Goal: Task Accomplishment & Management: Complete application form

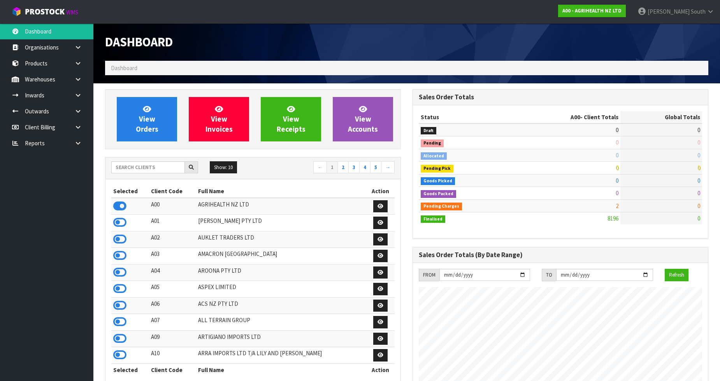
scroll to position [590, 308]
click at [174, 168] on input "text" at bounding box center [148, 167] width 74 height 12
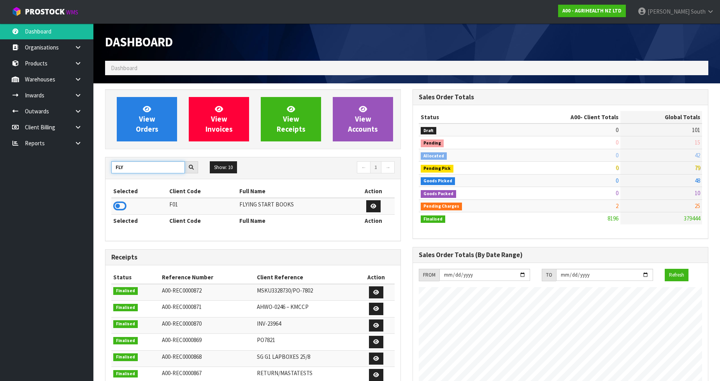
type input "FLY"
click at [111, 212] on td at bounding box center [139, 206] width 56 height 17
click at [114, 210] on icon at bounding box center [119, 206] width 13 height 12
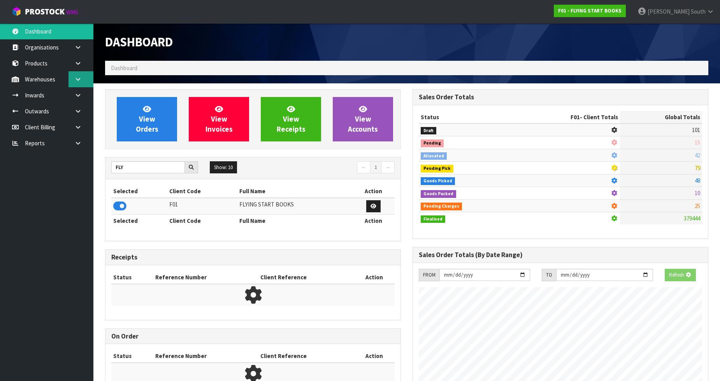
scroll to position [388924, 389102]
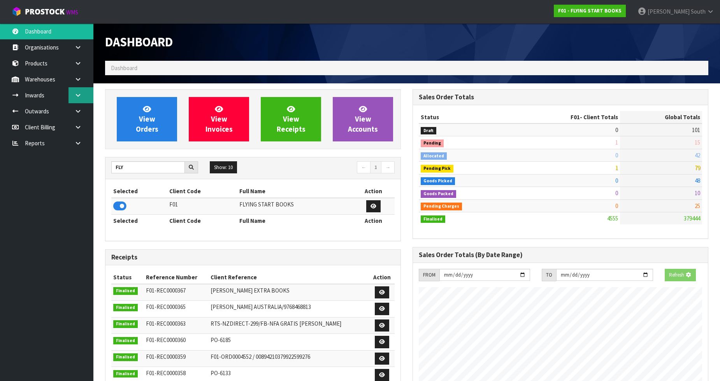
click at [73, 87] on link at bounding box center [81, 95] width 25 height 16
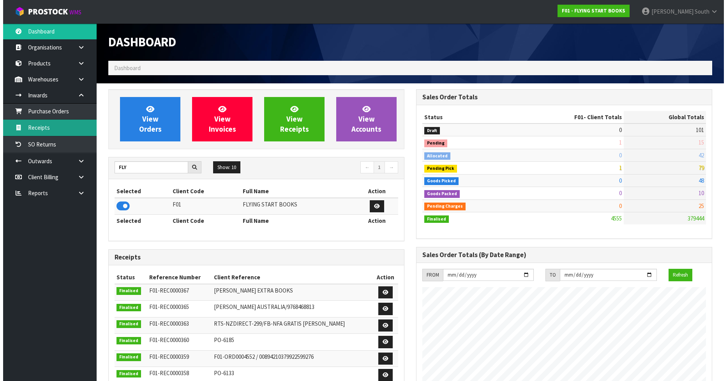
scroll to position [590, 308]
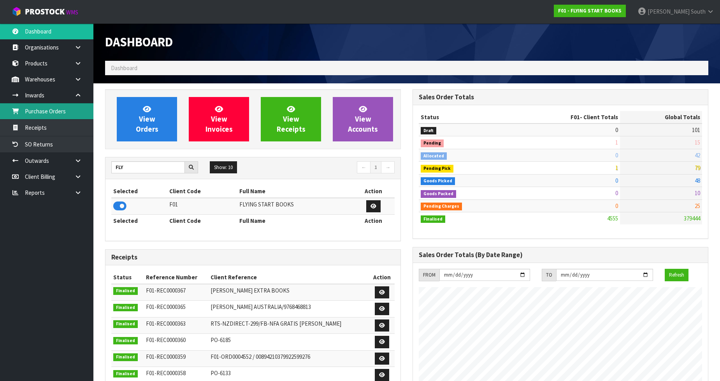
click at [63, 114] on link "Purchase Orders" at bounding box center [46, 111] width 93 height 16
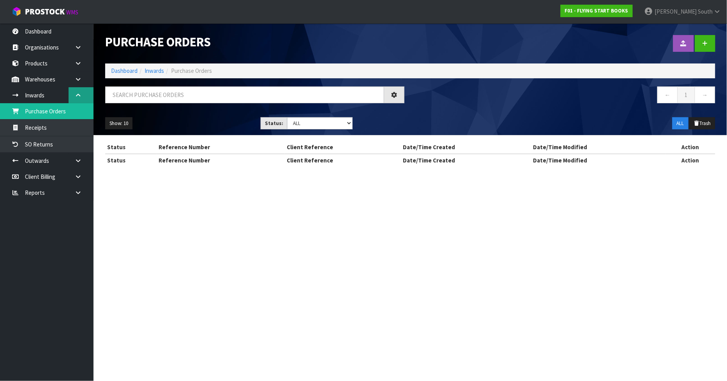
click at [81, 90] on link at bounding box center [81, 95] width 25 height 16
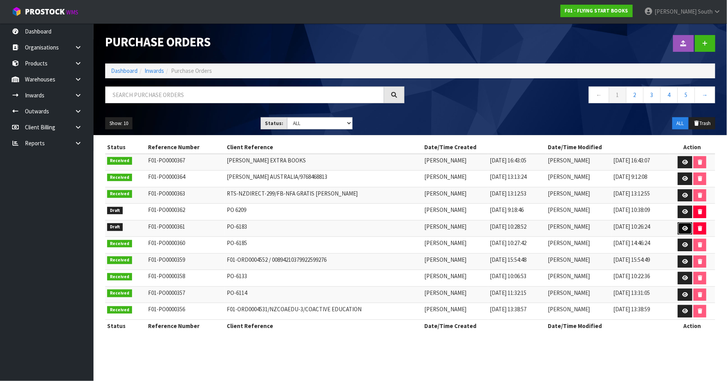
click at [687, 229] on icon at bounding box center [685, 228] width 6 height 5
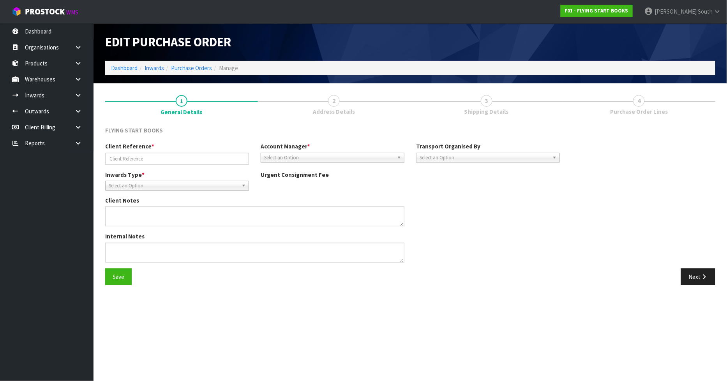
type input "PO-6183"
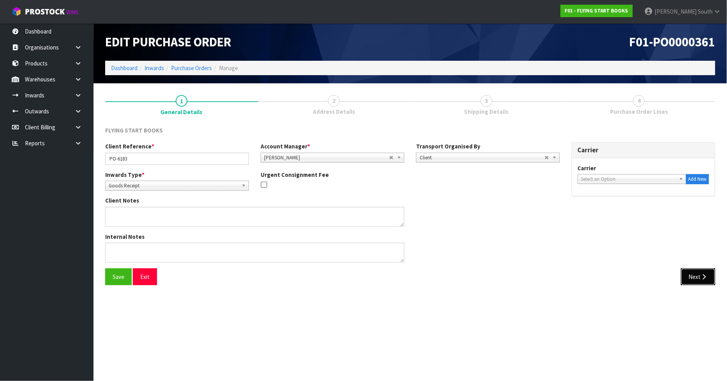
click at [687, 273] on button "Next" at bounding box center [698, 276] width 34 height 17
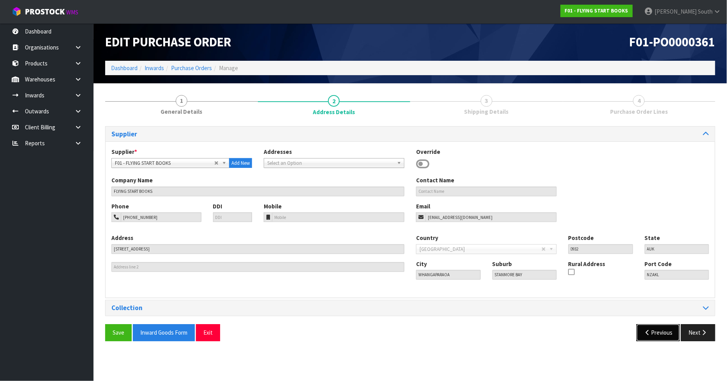
click at [667, 329] on button "Previous" at bounding box center [658, 332] width 44 height 17
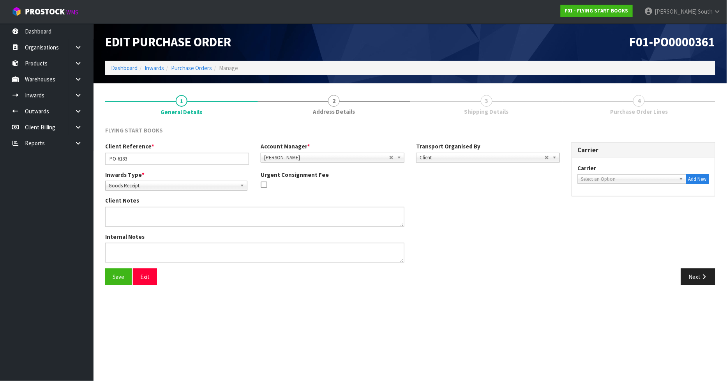
click at [618, 174] on span "Select an Option" at bounding box center [628, 178] width 95 height 9
type input "DROP"
click at [623, 201] on li "DROP OFF - DROP OFF" at bounding box center [631, 201] width 105 height 10
click at [689, 277] on button "Next" at bounding box center [698, 276] width 34 height 17
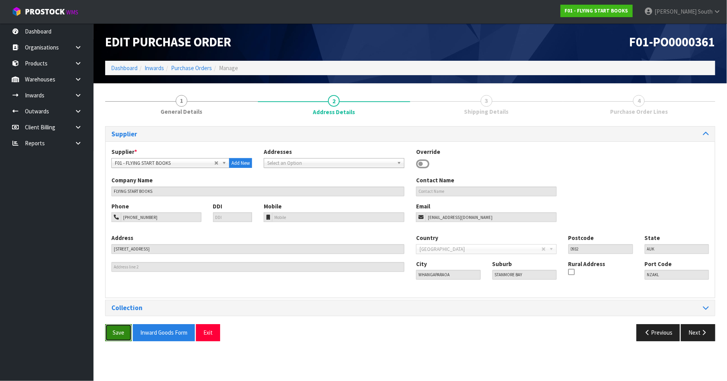
drag, startPoint x: 108, startPoint y: 334, endPoint x: 116, endPoint y: 334, distance: 8.2
click at [108, 334] on button "Save" at bounding box center [118, 332] width 26 height 17
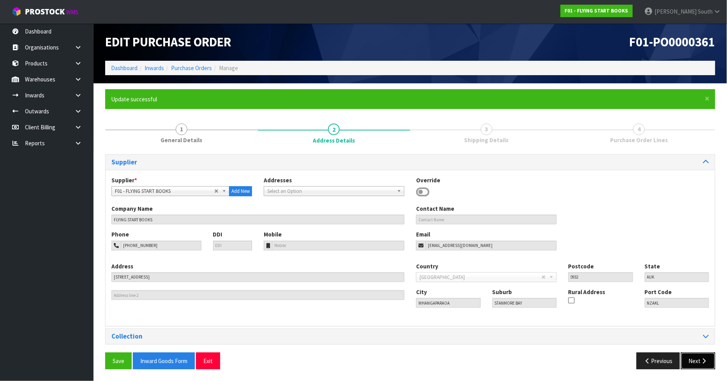
click at [694, 361] on button "Next" at bounding box center [698, 360] width 34 height 17
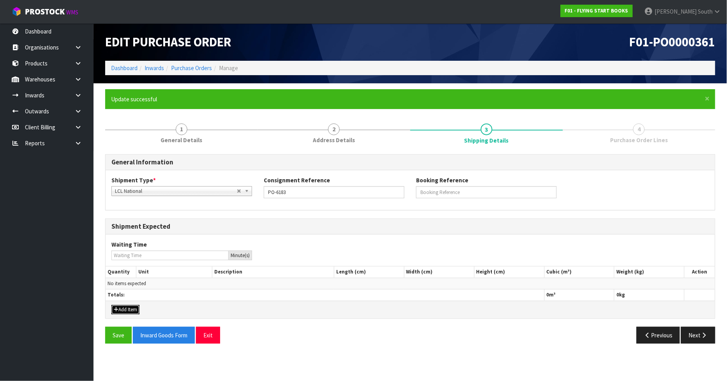
click at [136, 310] on button "Add Item" at bounding box center [125, 309] width 28 height 9
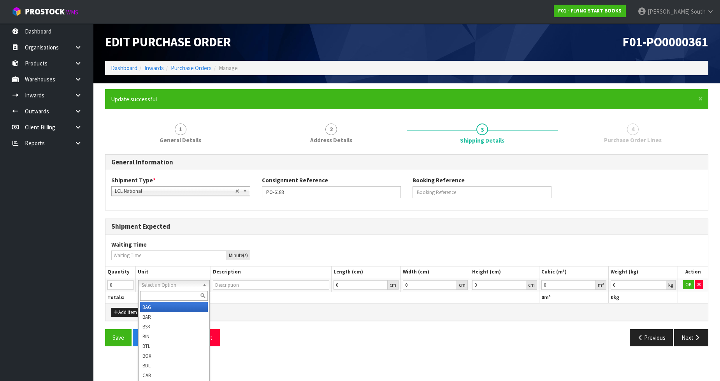
click at [181, 292] on input "text" at bounding box center [174, 296] width 68 height 10
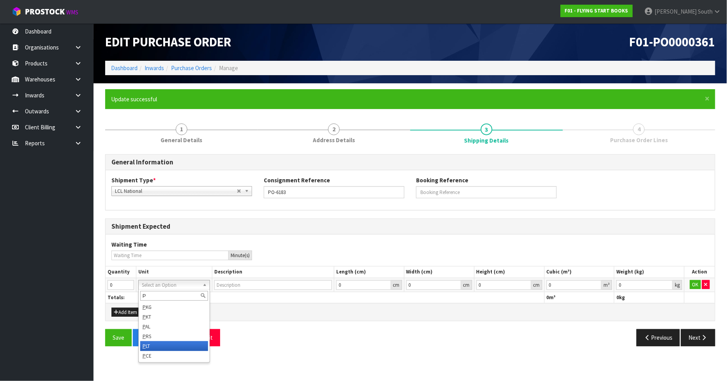
type input "P"
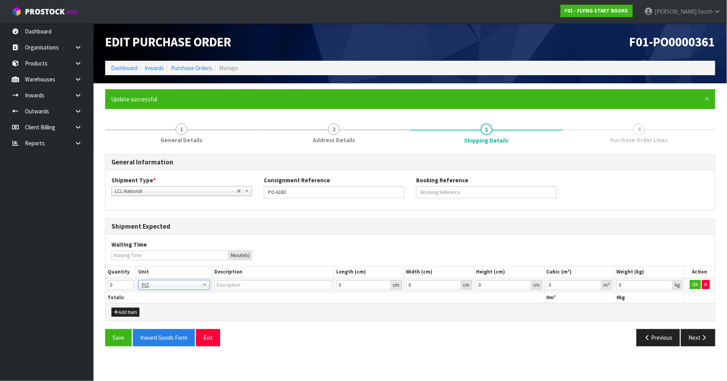
type input "PALLET"
drag, startPoint x: 114, startPoint y: 282, endPoint x: 88, endPoint y: 290, distance: 27.7
click at [88, 290] on body "Toggle navigation ProStock WMS F01 - FLYING START BOOKS [PERSON_NAME] South Log…" at bounding box center [363, 190] width 727 height 381
type input "1"
click at [305, 342] on div "Save Inward Goods Form Exit" at bounding box center [254, 337] width 311 height 17
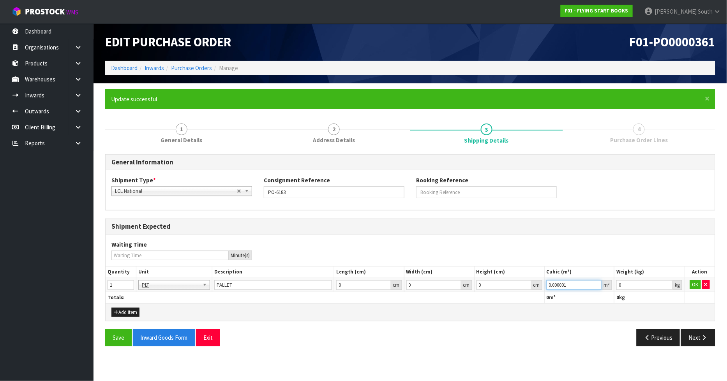
type input "0.000001"
click at [596, 284] on input "0.000001" at bounding box center [573, 285] width 55 height 10
type input "0.001"
click at [667, 283] on input "0.001" at bounding box center [644, 285] width 56 height 10
click at [694, 282] on button "OK" at bounding box center [695, 284] width 11 height 9
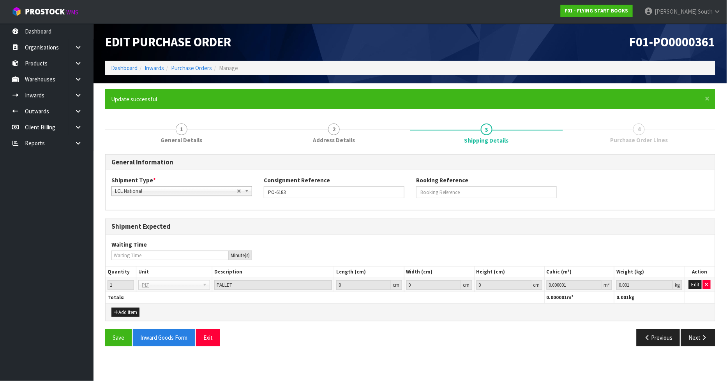
click at [514, 376] on section "Edit Purchase Order F01-PO0000361 Dashboard Inwards Purchase Orders Manage × Cl…" at bounding box center [363, 190] width 727 height 381
click at [114, 338] on button "Save" at bounding box center [118, 337] width 26 height 17
click at [684, 333] on button "Next" at bounding box center [698, 337] width 34 height 17
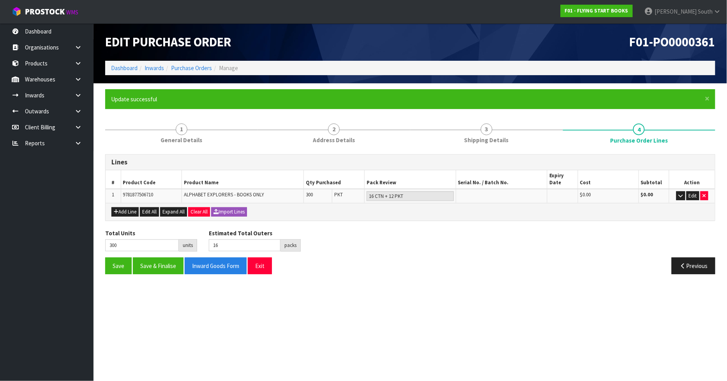
click at [341, 207] on div "Add Line Edit All Expand All Clear All Import Lines" at bounding box center [409, 211] width 597 height 9
click at [463, 262] on div "Previous" at bounding box center [565, 265] width 311 height 17
drag, startPoint x: 317, startPoint y: 188, endPoint x: 301, endPoint y: 193, distance: 16.9
click at [301, 193] on tr "1 9781877506710 ALPHABET EXPLORERS - BOOKS ONLY 300 PKT 16 CTN + 12 PKT $0.00 $…" at bounding box center [410, 196] width 609 height 14
click at [347, 257] on div "Save Save & Finalise Inward Goods Form Exit" at bounding box center [254, 265] width 311 height 17
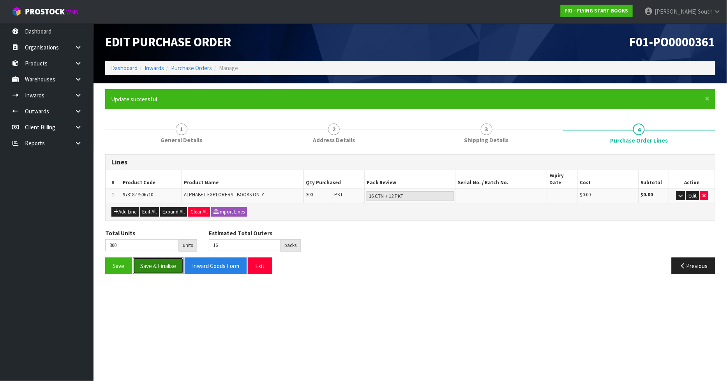
click at [164, 257] on button "Save & Finalise" at bounding box center [158, 265] width 51 height 17
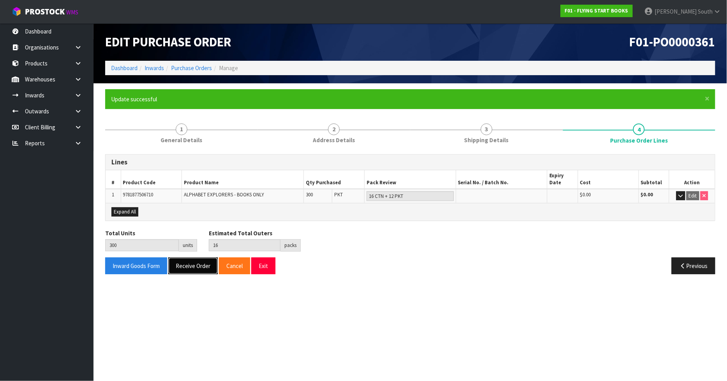
click at [208, 259] on button "Receive Order" at bounding box center [192, 265] width 49 height 17
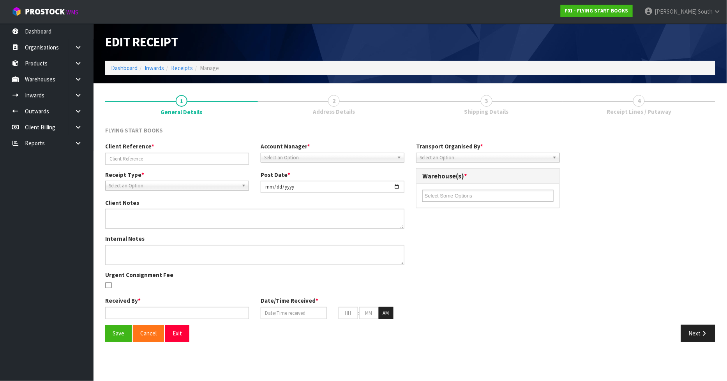
type input "PO-6183"
type input "[DATE]"
type input "[PERSON_NAME] South"
type input "[DATE]"
type input "04"
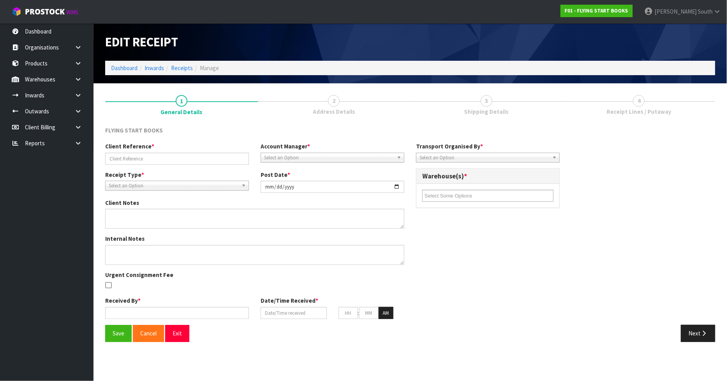
type input "25"
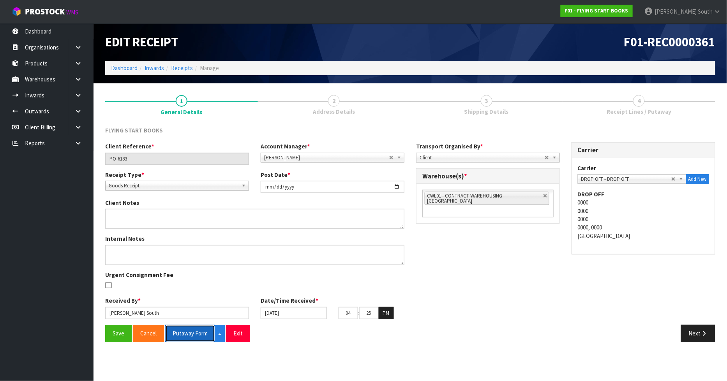
click at [193, 335] on button "Putaway Form" at bounding box center [190, 333] width 50 height 17
drag, startPoint x: 350, startPoint y: 310, endPoint x: 331, endPoint y: 316, distance: 20.3
click at [331, 316] on div "[DATE] 04 : 25 : 45 PM" at bounding box center [332, 313] width 155 height 12
type input "02"
drag, startPoint x: 371, startPoint y: 314, endPoint x: 359, endPoint y: 319, distance: 13.3
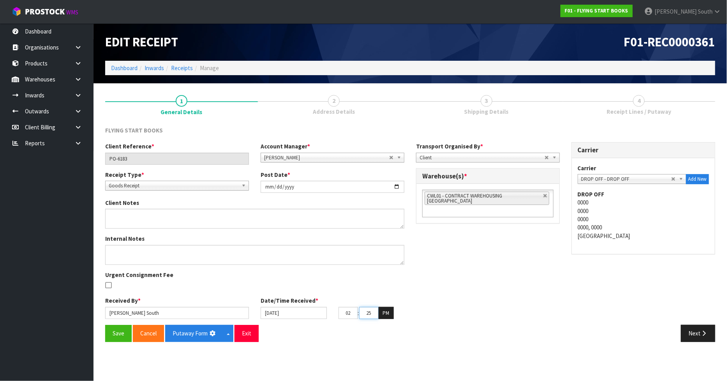
click at [359, 319] on td "25" at bounding box center [368, 313] width 19 height 12
type input "30"
click at [110, 339] on button "Save" at bounding box center [118, 333] width 26 height 17
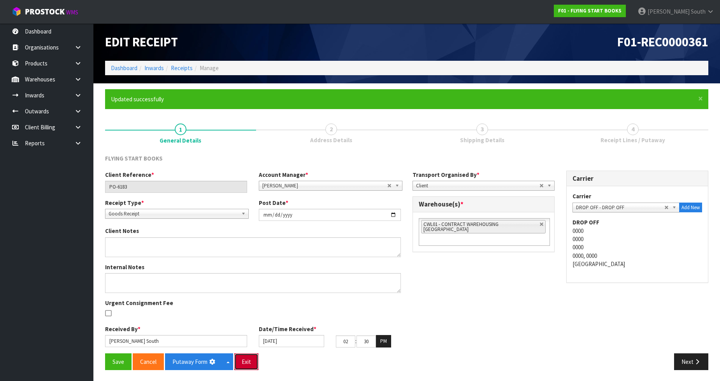
click at [242, 365] on button "Exit" at bounding box center [246, 361] width 24 height 17
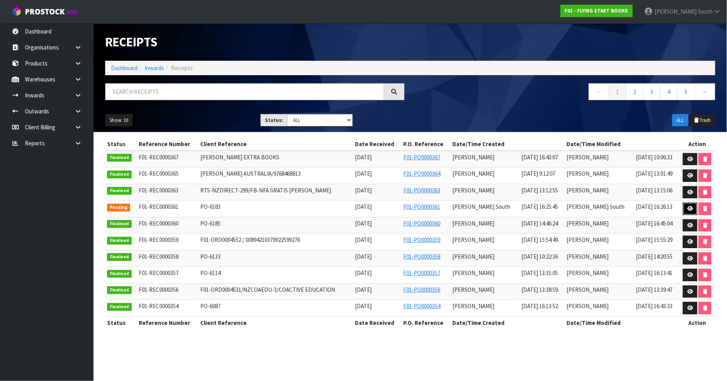
click at [683, 204] on link at bounding box center [690, 208] width 14 height 12
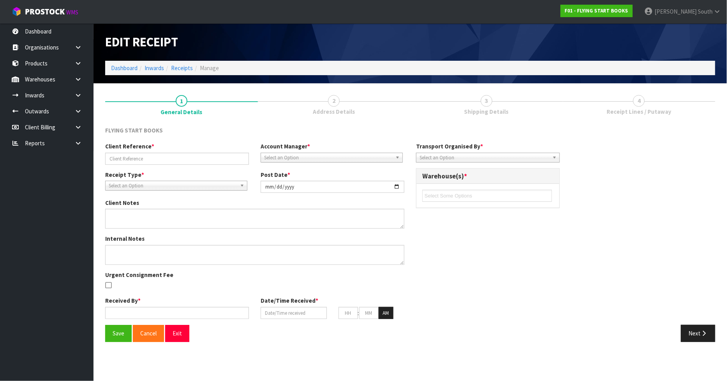
type input "PO-6183"
type input "[DATE]"
type input "[PERSON_NAME] South"
type input "[DATE]"
type input "02"
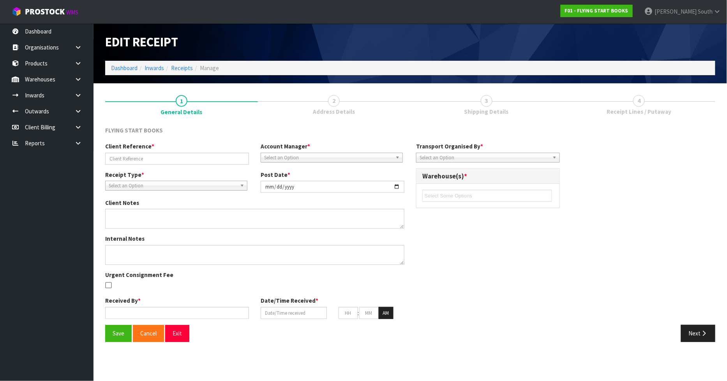
type input "30"
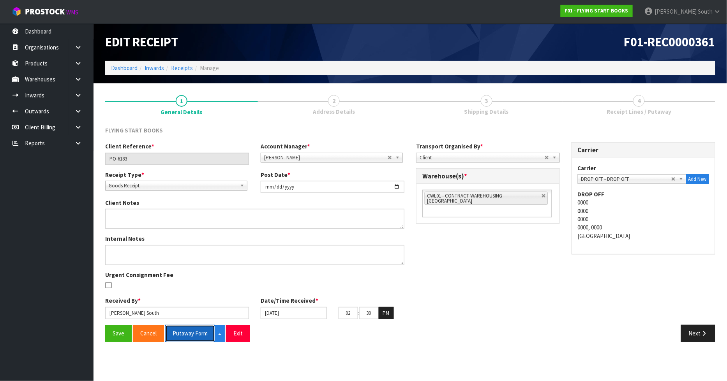
click at [196, 336] on button "Putaway Form" at bounding box center [190, 333] width 50 height 17
click at [477, 318] on div "Client Reference * PO-6183 Account Manager * [PERSON_NAME] [PERSON_NAME] [PERSO…" at bounding box center [409, 233] width 621 height 183
click at [248, 333] on button "Exit" at bounding box center [246, 333] width 24 height 17
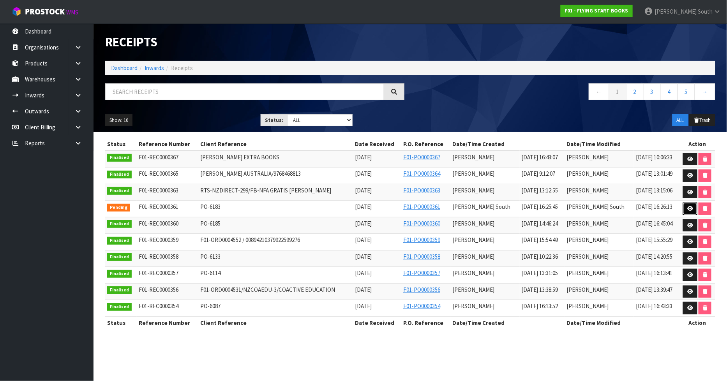
click at [687, 209] on icon at bounding box center [690, 208] width 6 height 5
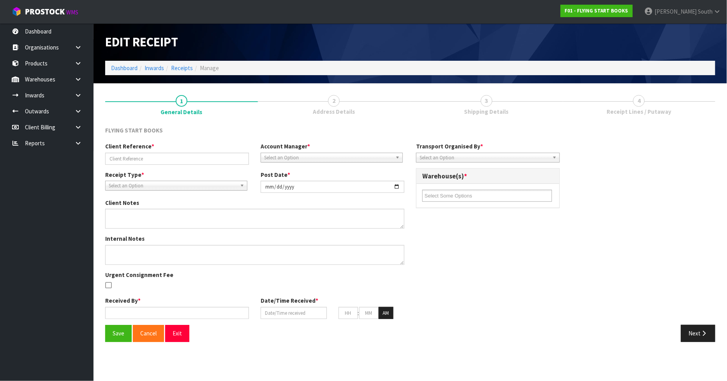
type input "PO-6183"
type input "[DATE]"
type input "[PERSON_NAME] South"
type input "[DATE]"
type input "02"
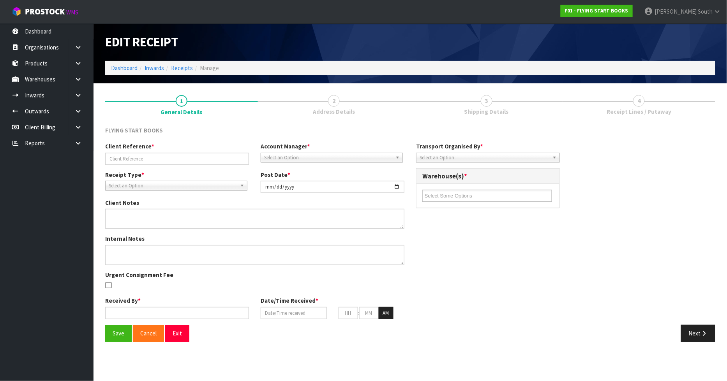
type input "30"
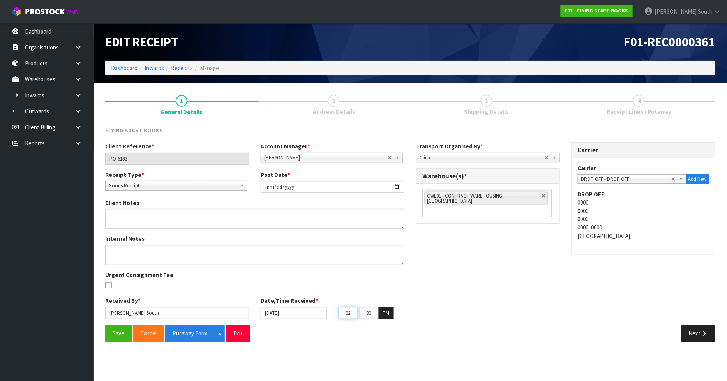
drag, startPoint x: 353, startPoint y: 310, endPoint x: 339, endPoint y: 308, distance: 14.5
click at [339, 308] on input "02" at bounding box center [347, 313] width 19 height 12
type input "03"
drag, startPoint x: 371, startPoint y: 310, endPoint x: 392, endPoint y: 315, distance: 21.6
click at [392, 315] on tr "03 : 30 : 45 PM" at bounding box center [365, 313] width 55 height 12
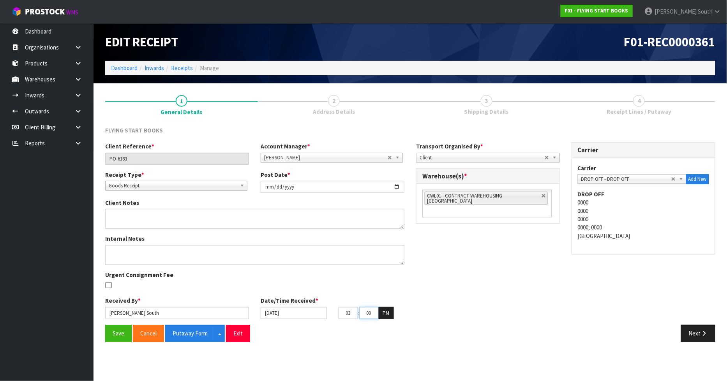
type input "00"
click at [375, 340] on div "Save Cancel Putaway Form Split button! CSV FORMAT Exit" at bounding box center [254, 333] width 311 height 17
click at [129, 335] on button "Save" at bounding box center [118, 333] width 26 height 17
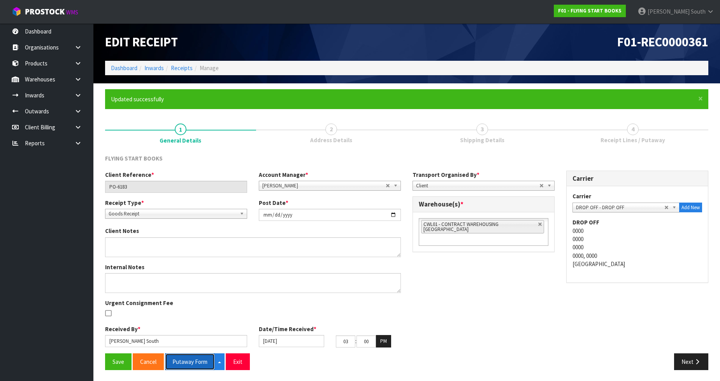
click at [187, 364] on button "Putaway Form" at bounding box center [190, 361] width 50 height 17
click at [473, 35] on h1 "F01-REC0000361" at bounding box center [561, 42] width 296 height 14
click at [232, 364] on button "Exit" at bounding box center [238, 361] width 24 height 17
